Goal: Task Accomplishment & Management: Complete application form

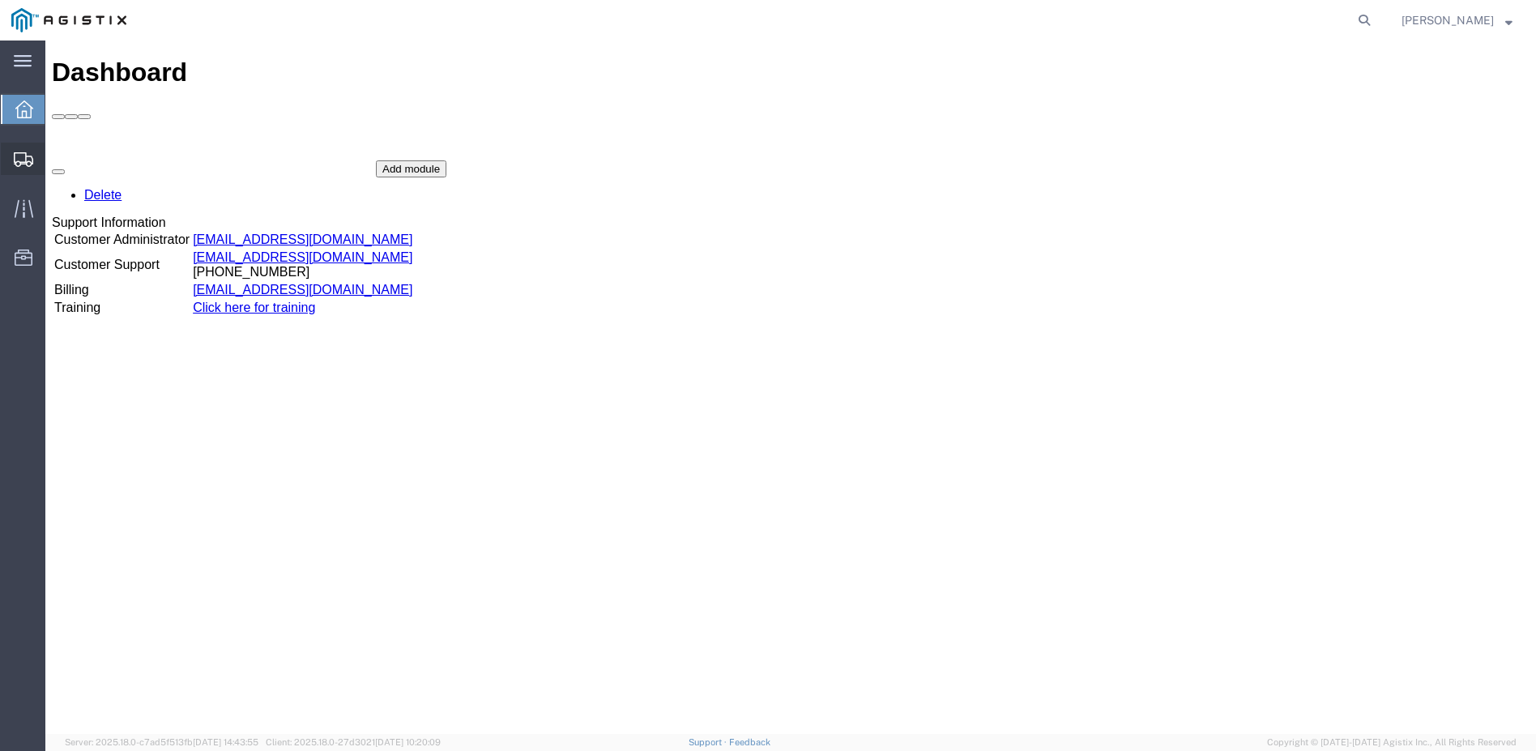
click at [0, 0] on span "Shipment Manager" at bounding box center [0, 0] width 0 height 0
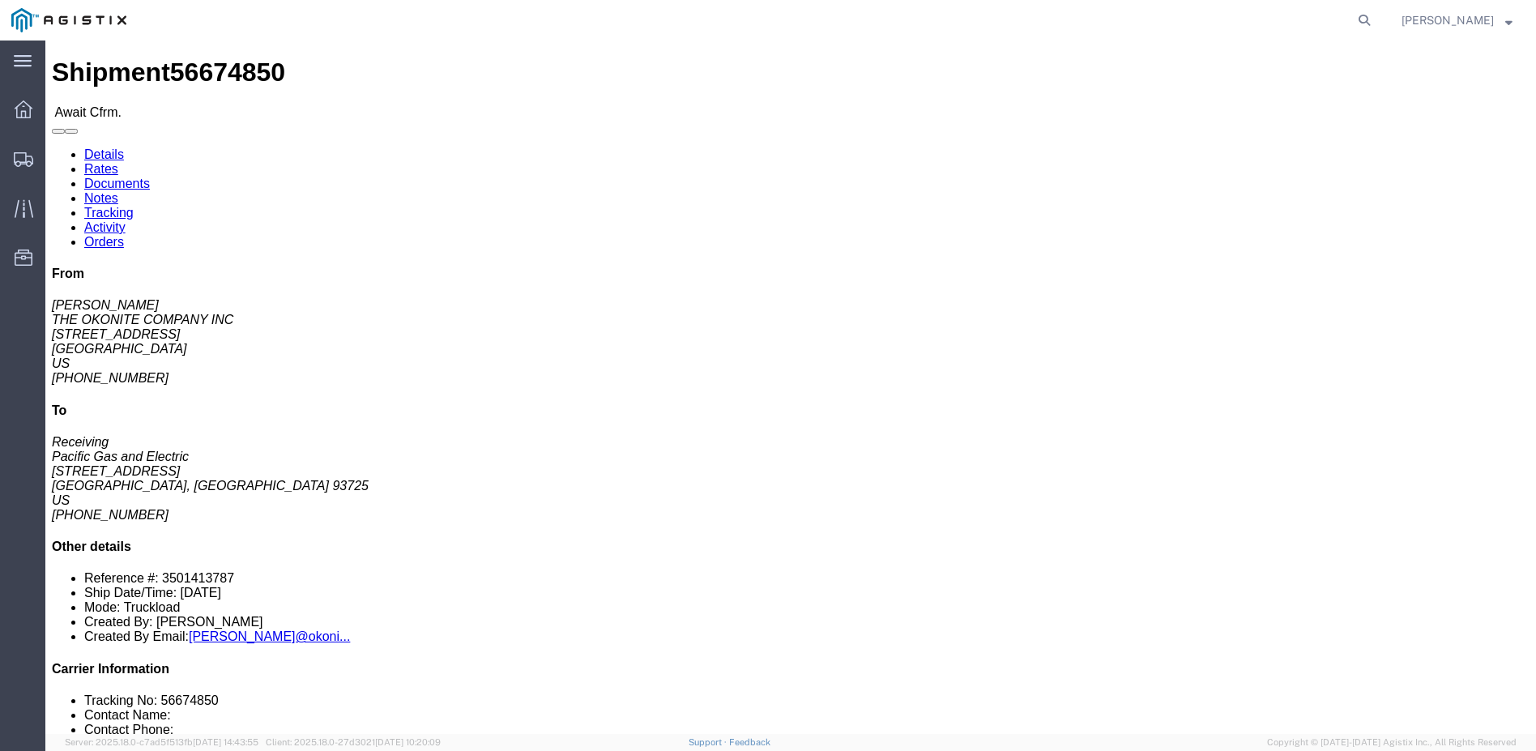
click link "Confirm"
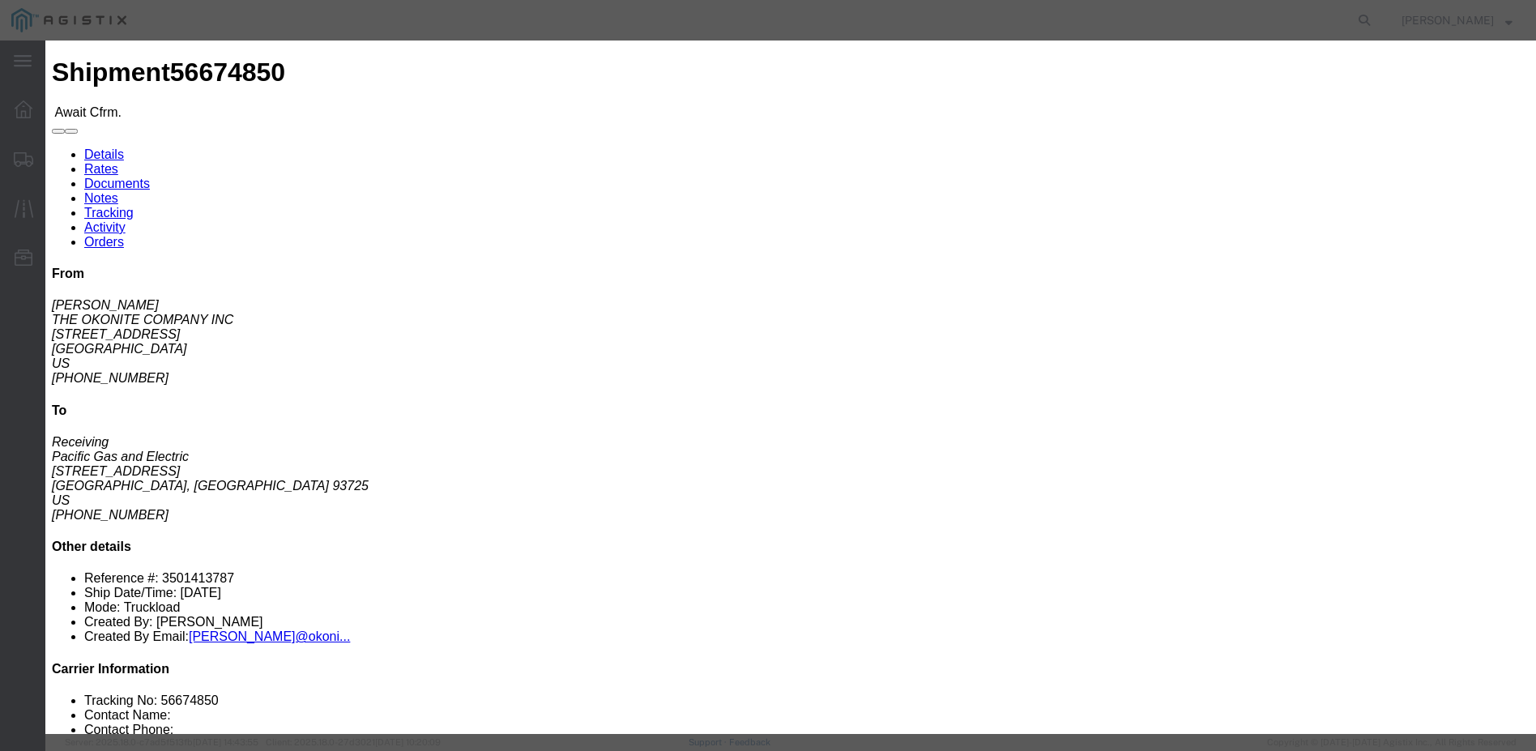
click input "text"
type input "5-33343"
click input "text"
type input "[PERSON_NAME]"
type input "12098359190"
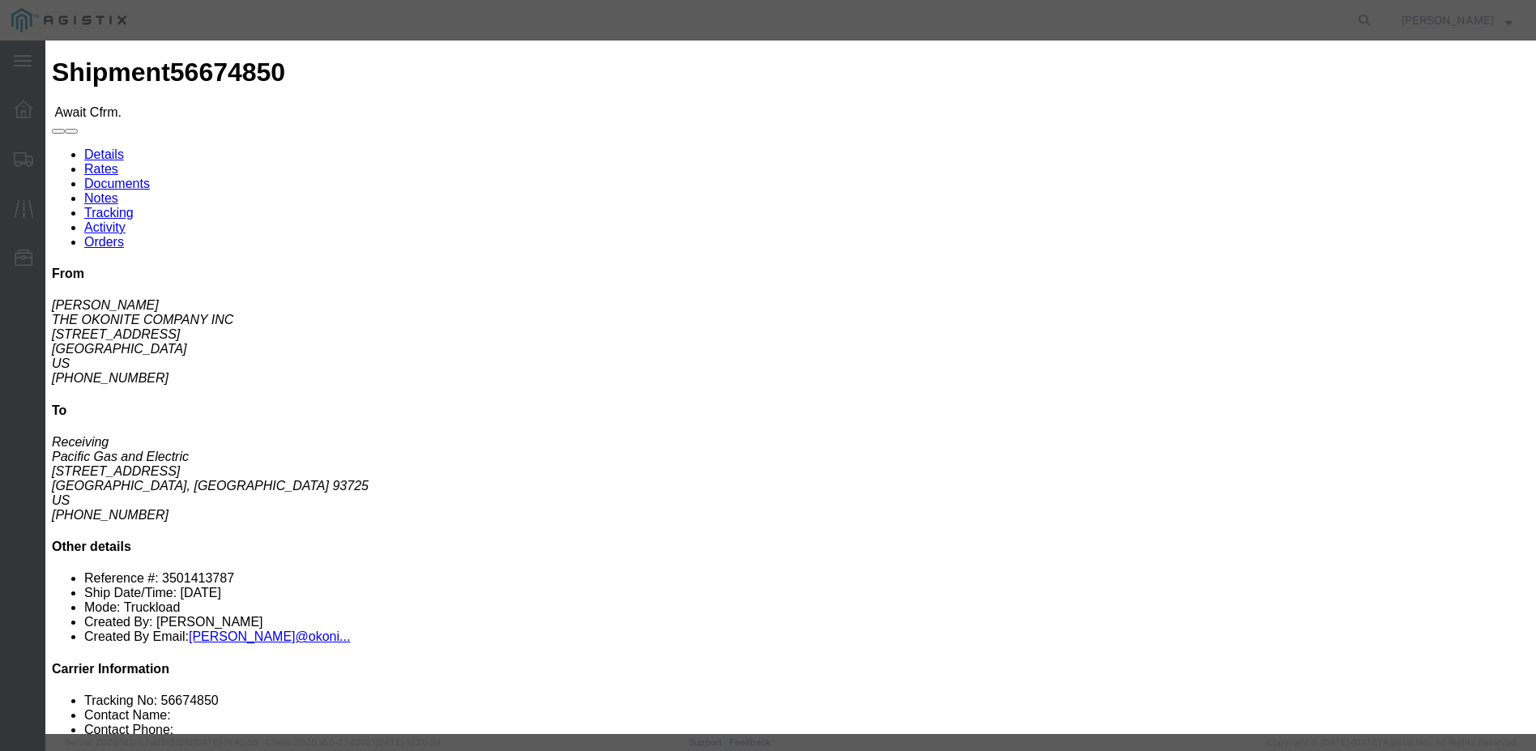
type input "[DATE]"
click div "Confirmation Details Use my profile Bill of Lading Number 5-33343 Person Monito…"
click input "[DATE]"
click td "5"
type input "[DATE]"
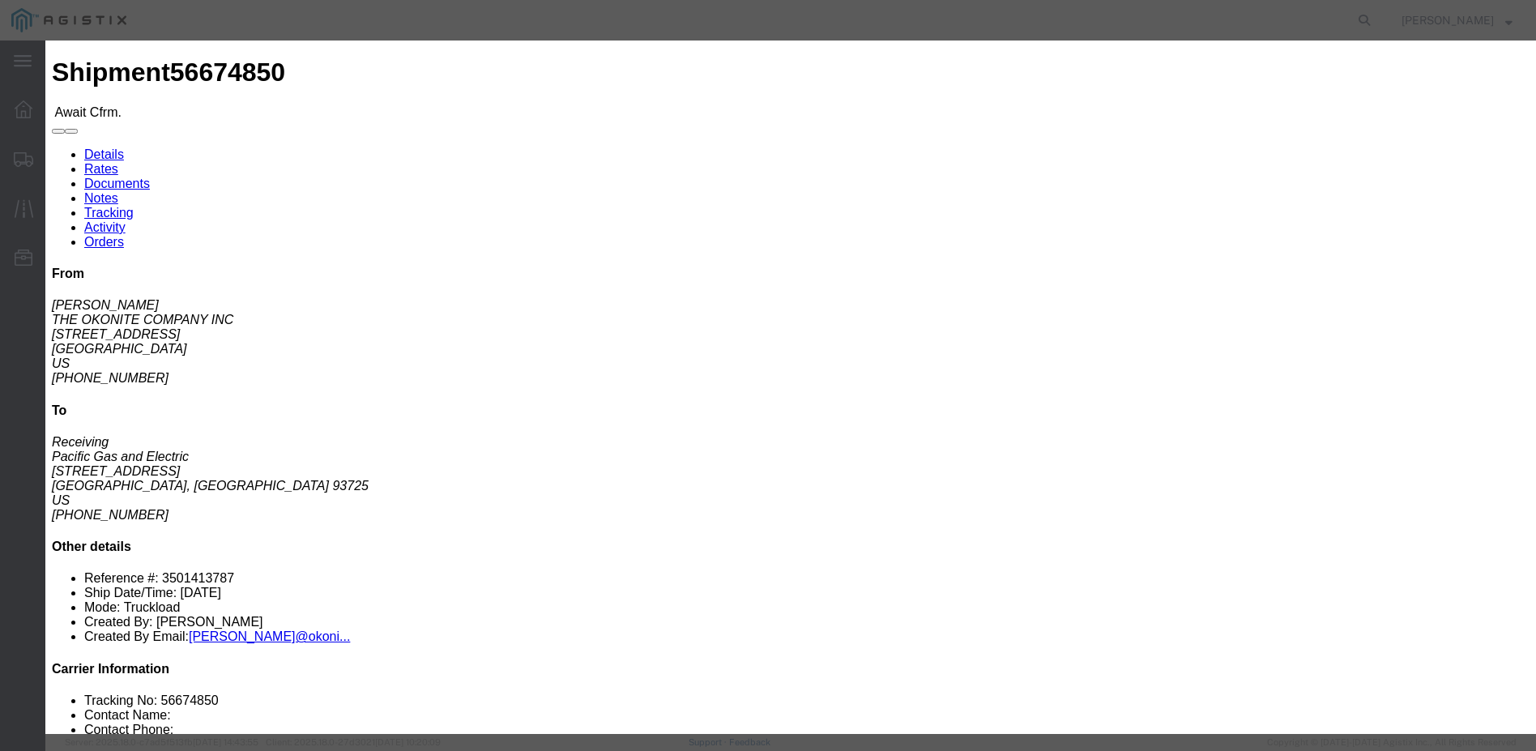
click input "[DATE]"
click td "5"
type input "[DATE]"
click select "Select USDA Released FDA Review FDA Hold Depart Pick-Up Location Customs Delay …"
select select "DELIVRED"
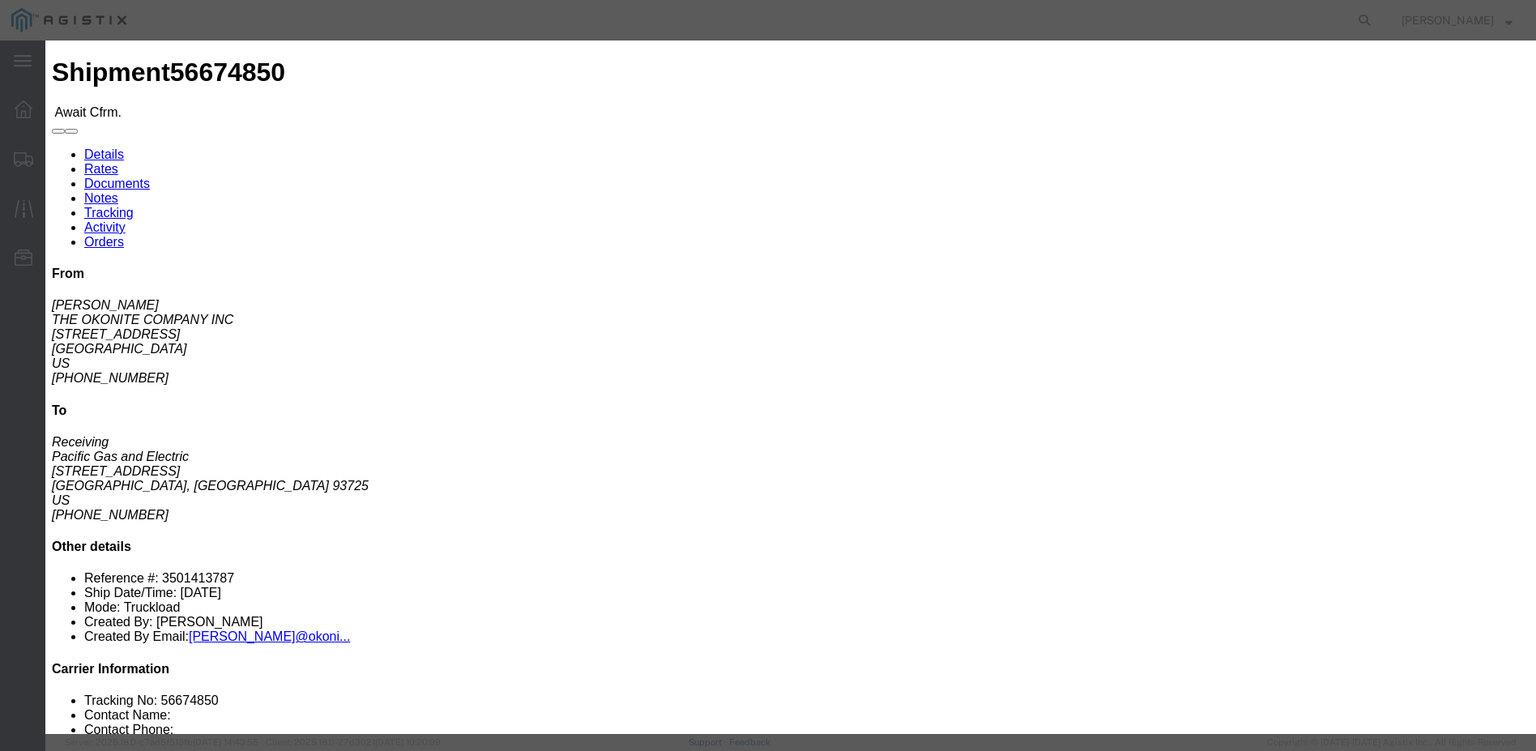
click select "Select USDA Released FDA Review FDA Hold Depart Pick-Up Location Customs Delay …"
click button "Submit"
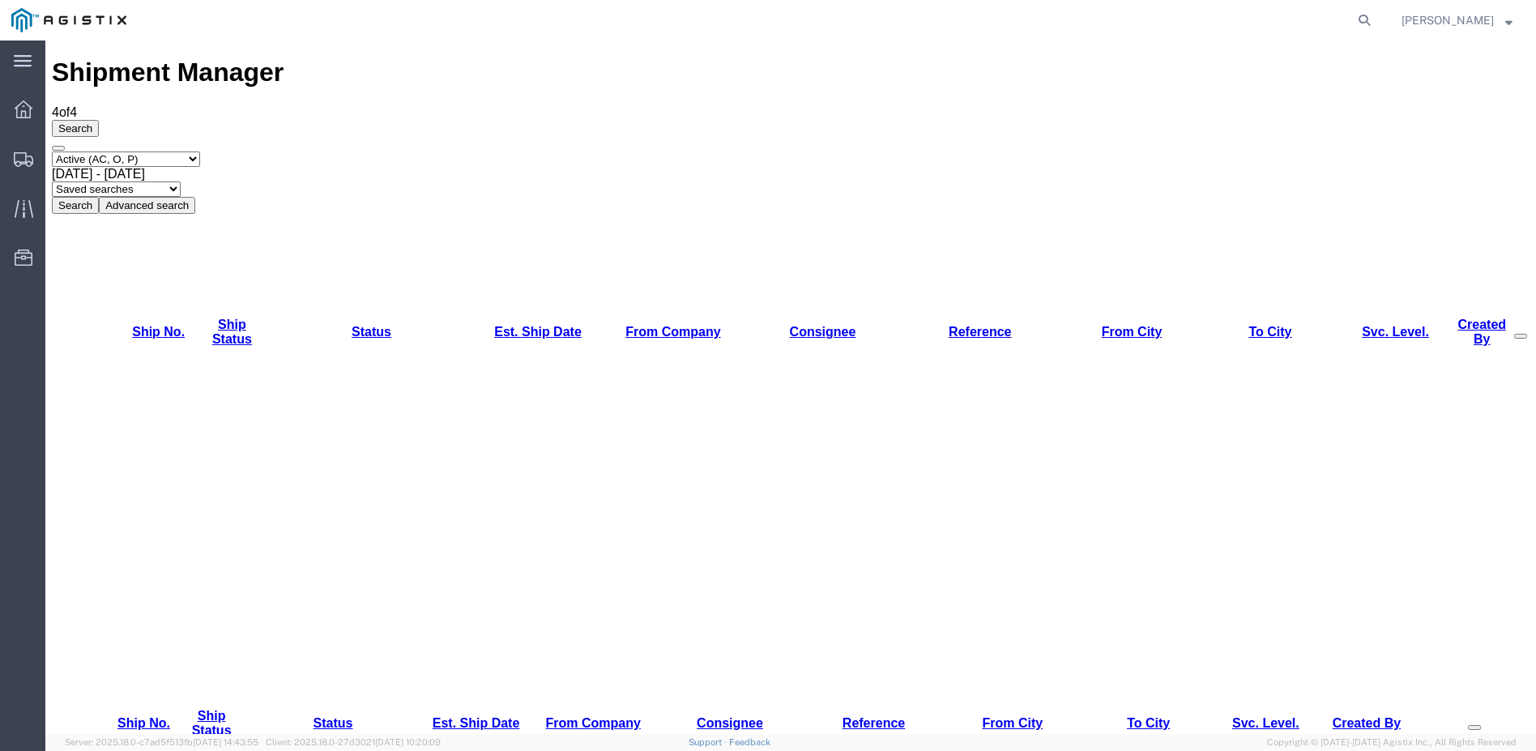
click at [1510, 21] on strong "button" at bounding box center [1508, 20] width 7 height 6
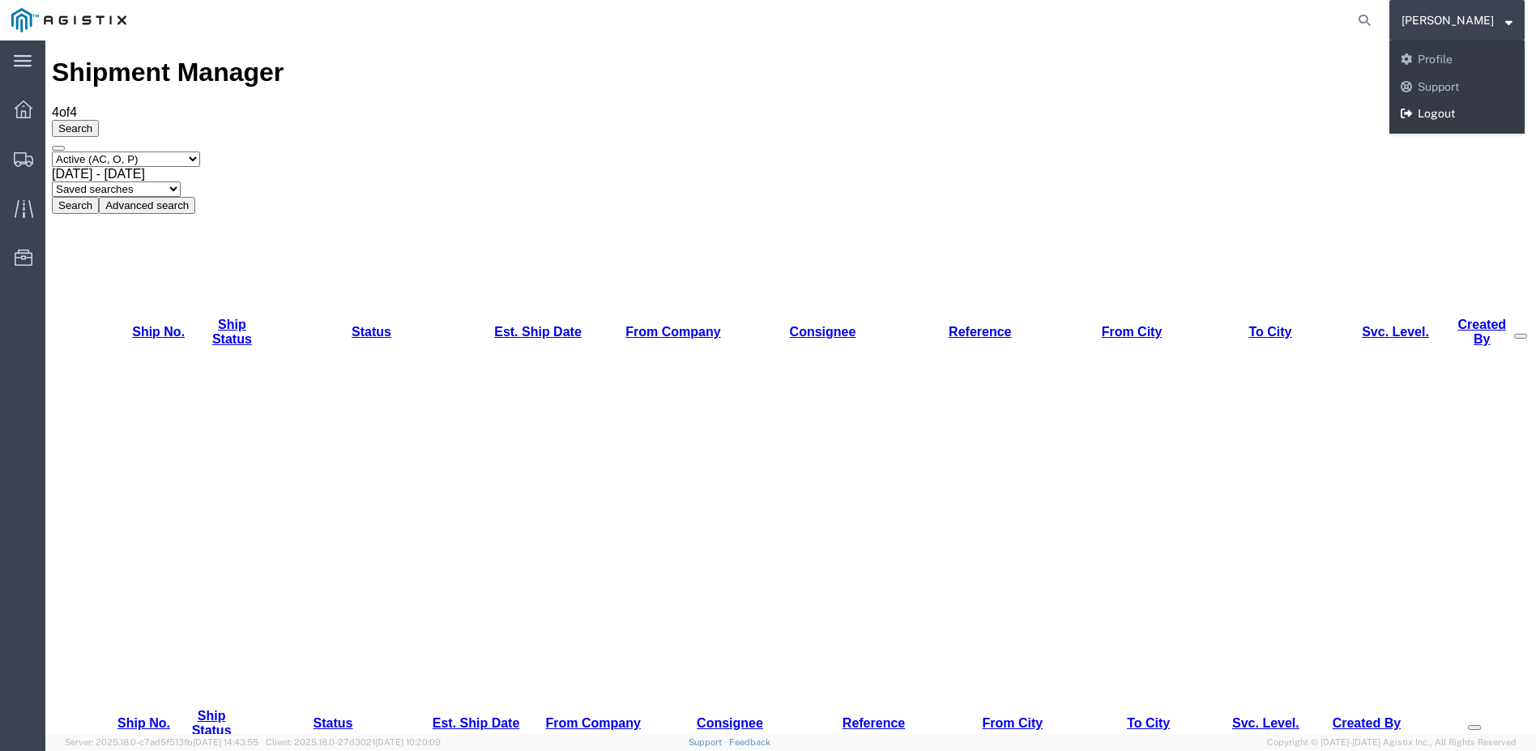
click at [1475, 106] on link "Logout" at bounding box center [1456, 114] width 135 height 28
